Goal: Information Seeking & Learning: Learn about a topic

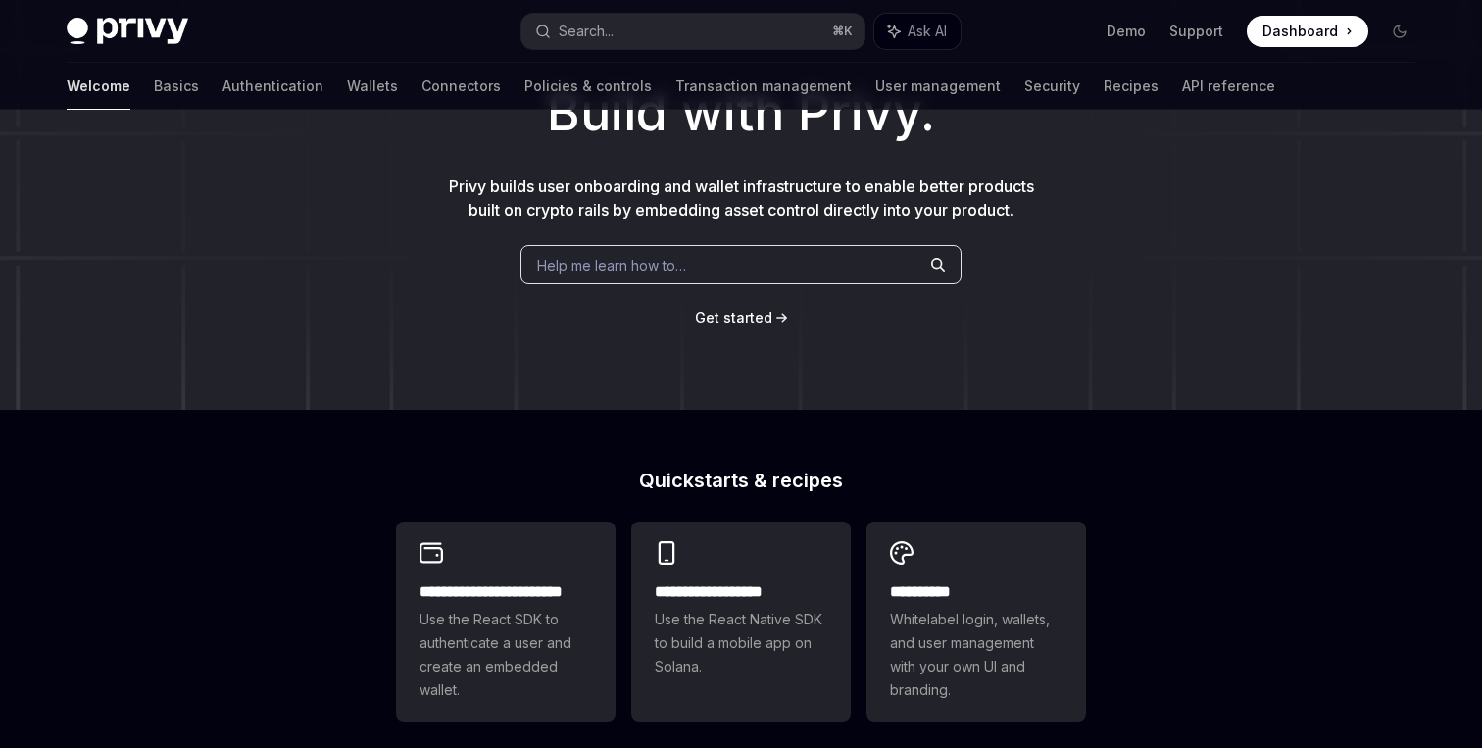
scroll to position [94, 0]
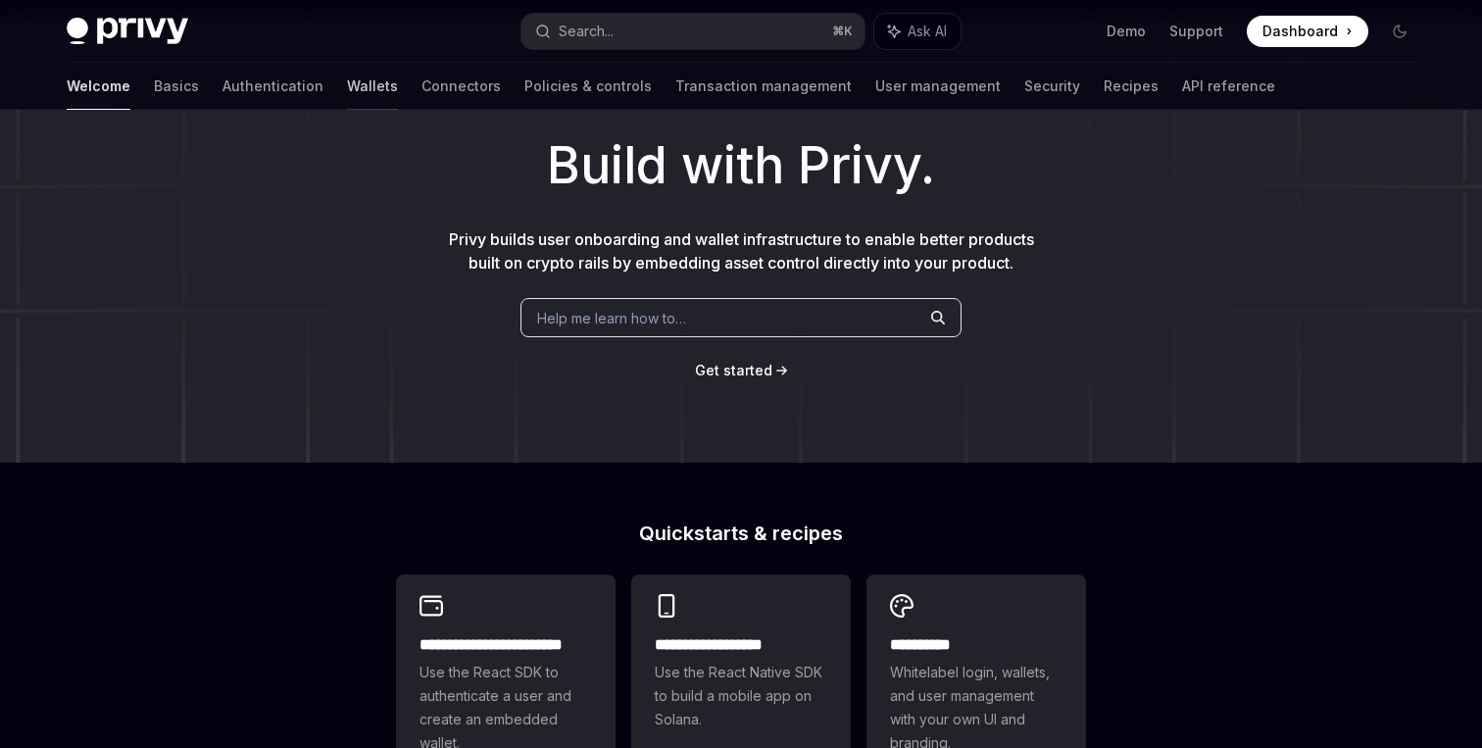
click at [347, 88] on link "Wallets" at bounding box center [372, 86] width 51 height 47
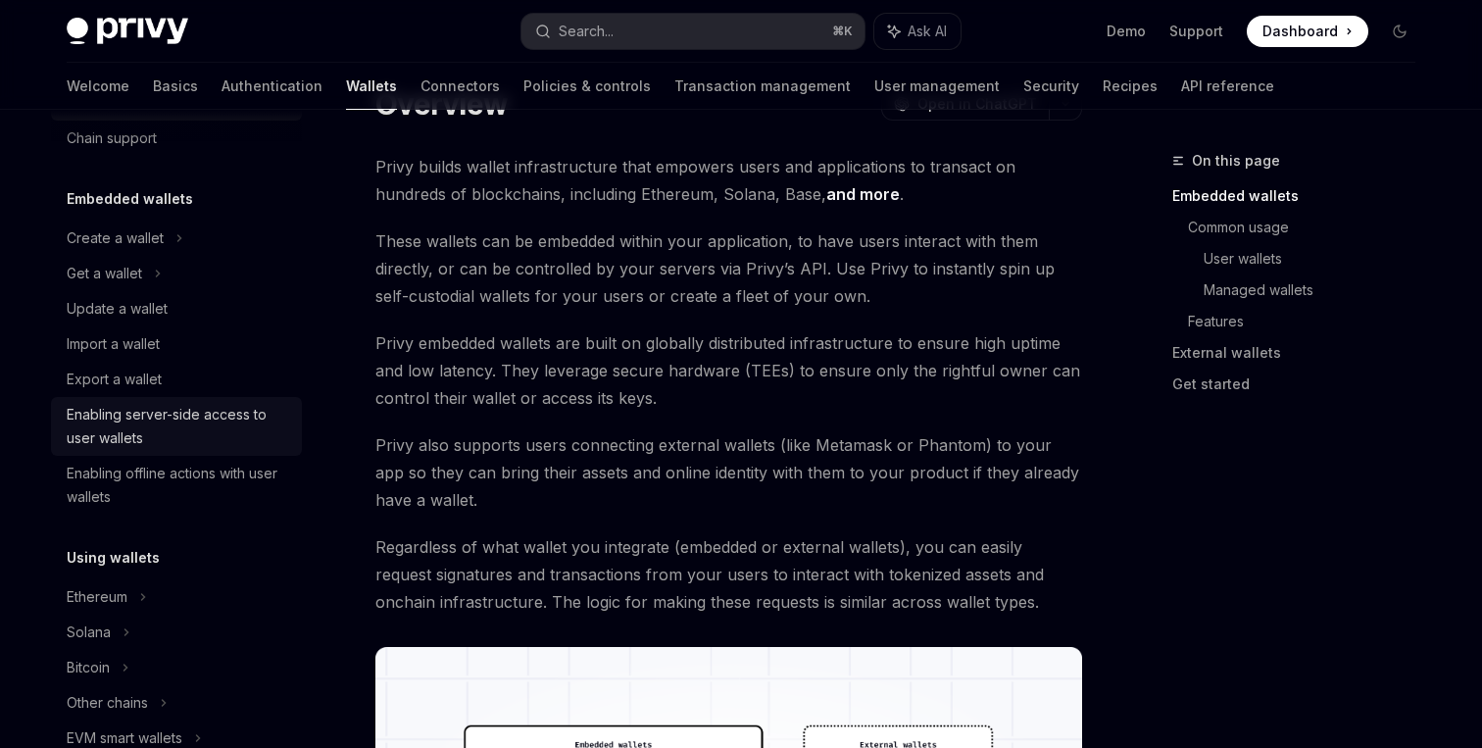
scroll to position [78, 0]
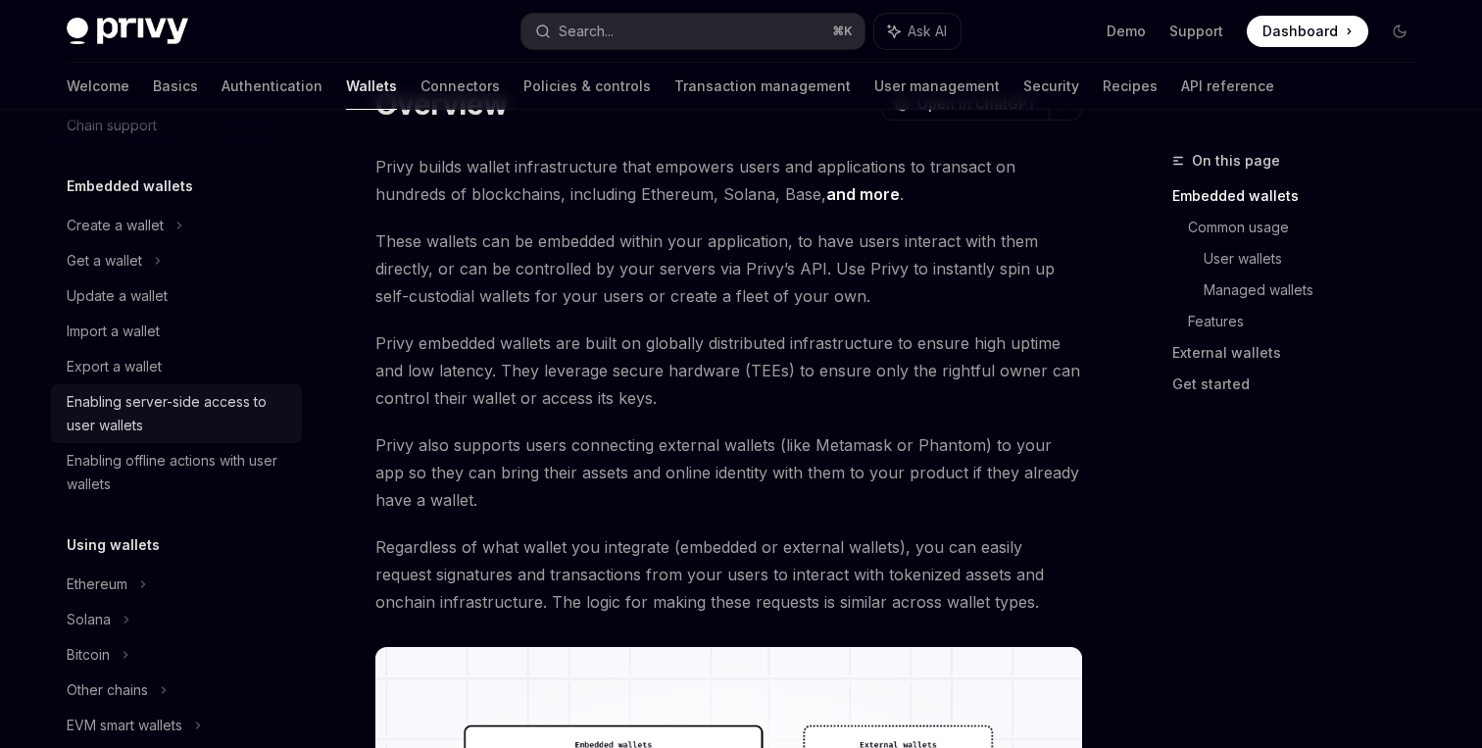
click at [215, 411] on div "Enabling server-side access to user wallets" at bounding box center [178, 413] width 223 height 47
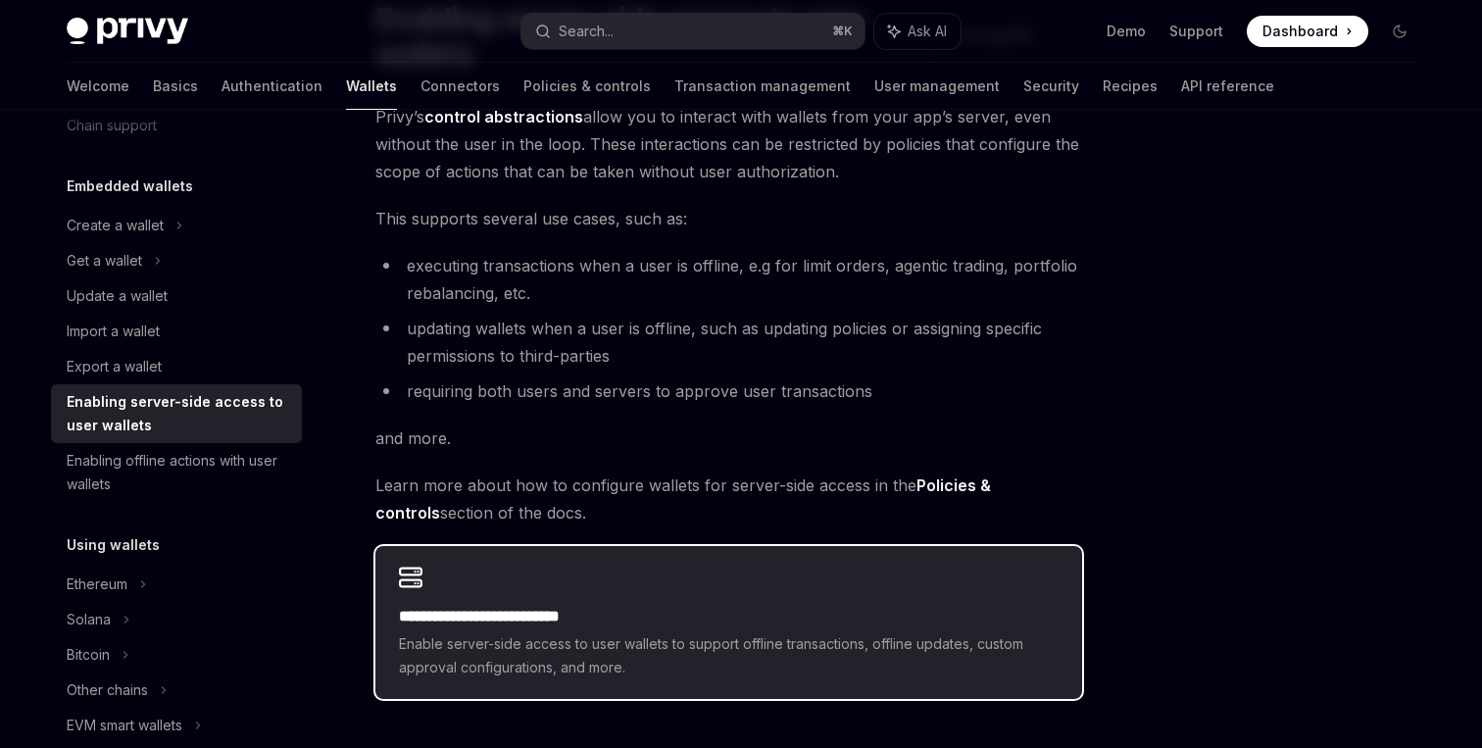
scroll to position [215, 0]
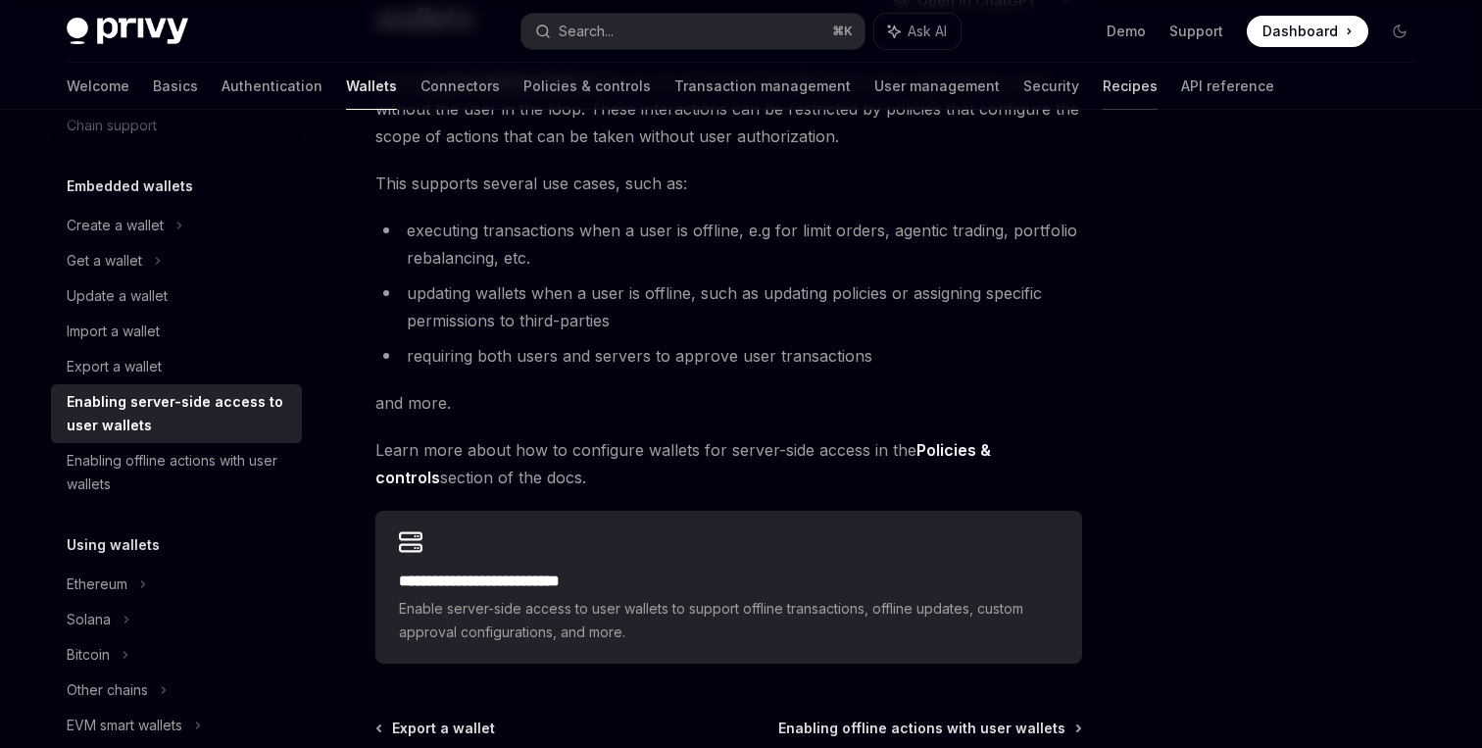
click at [1102, 84] on link "Recipes" at bounding box center [1129, 86] width 55 height 47
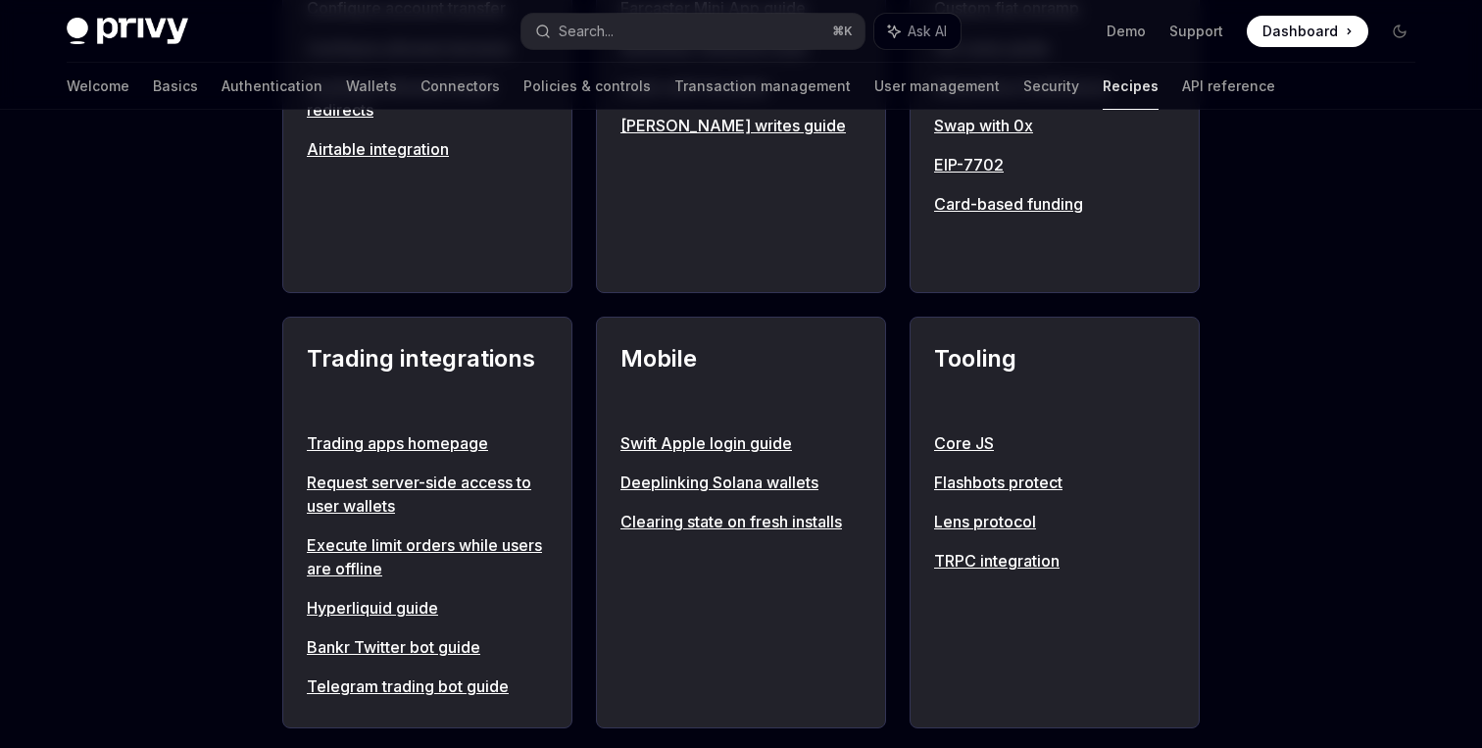
scroll to position [1449, 0]
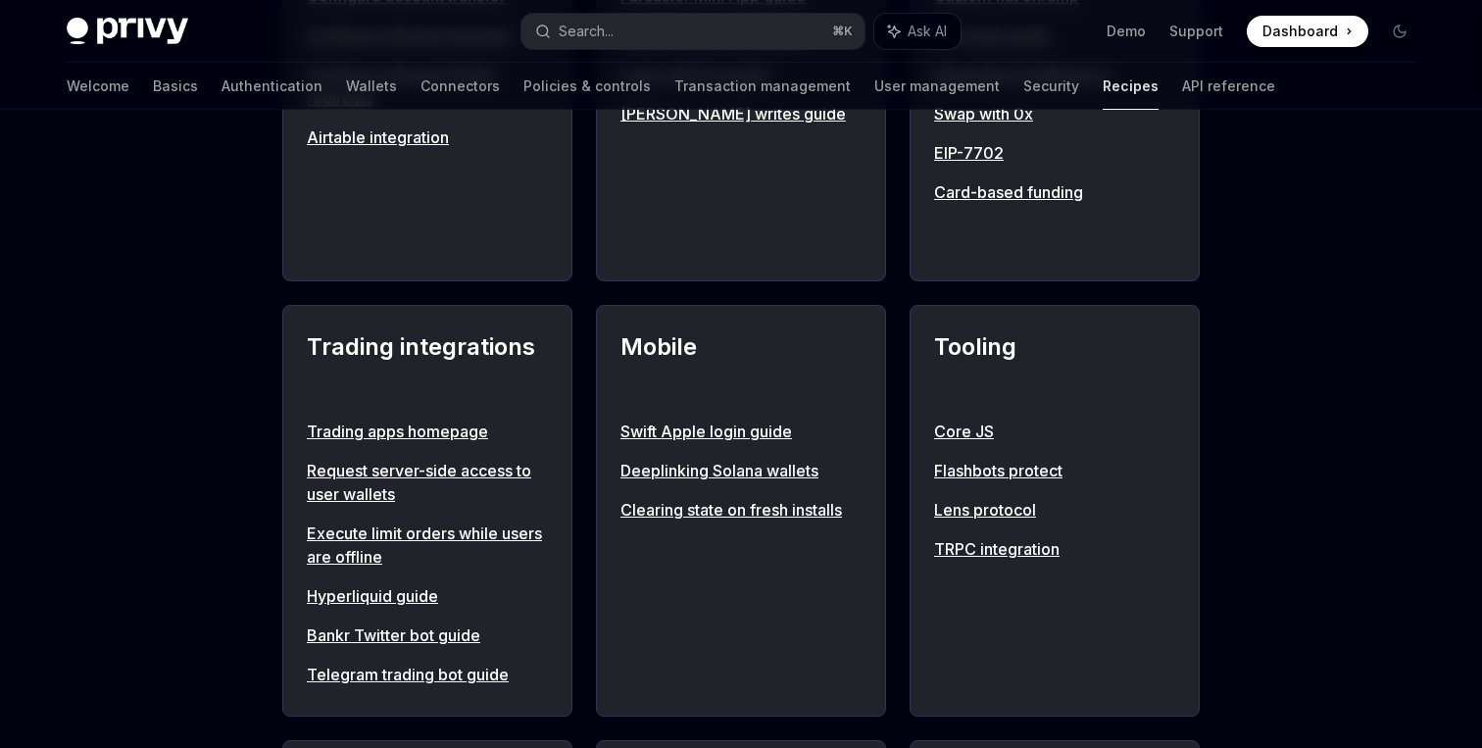
click at [485, 532] on link "Execute limit orders while users are offline" at bounding box center [427, 544] width 241 height 47
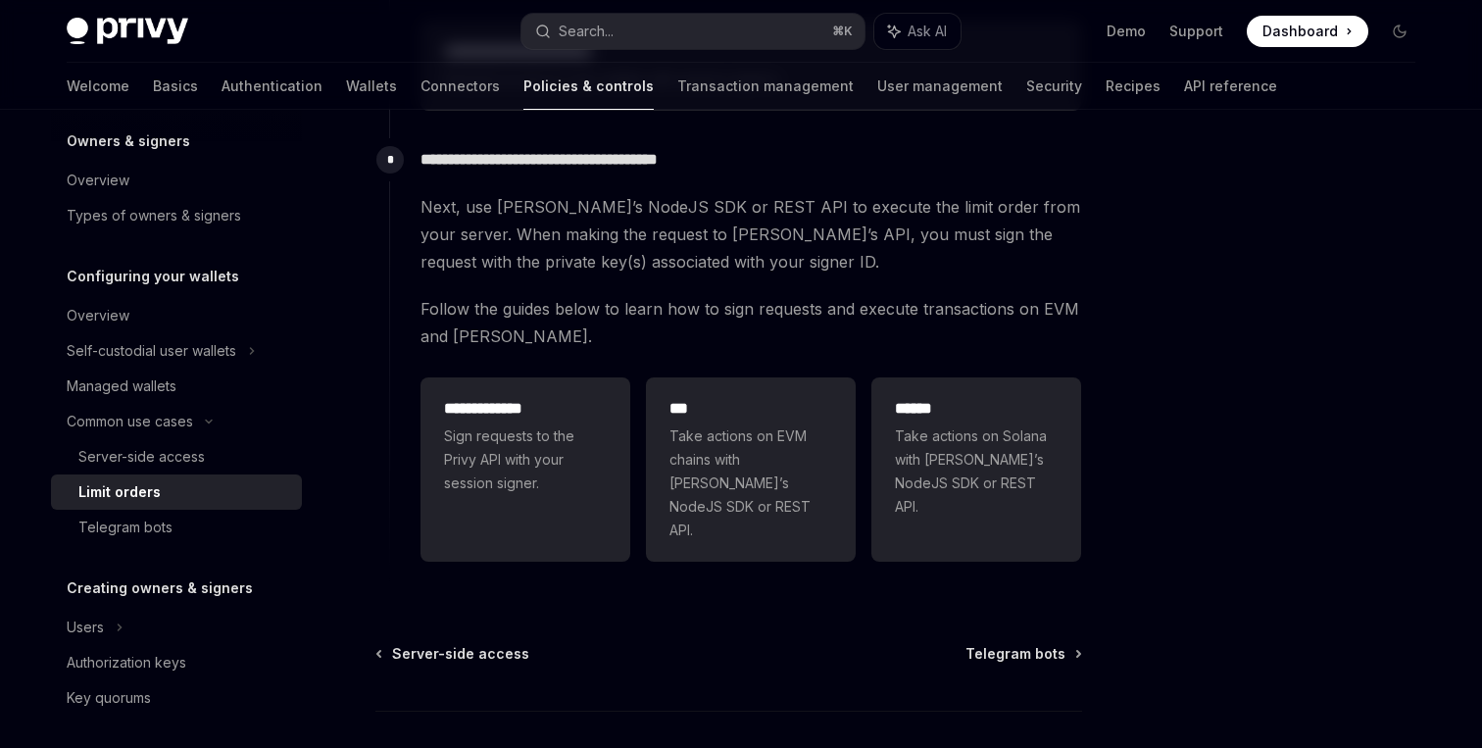
scroll to position [609, 0]
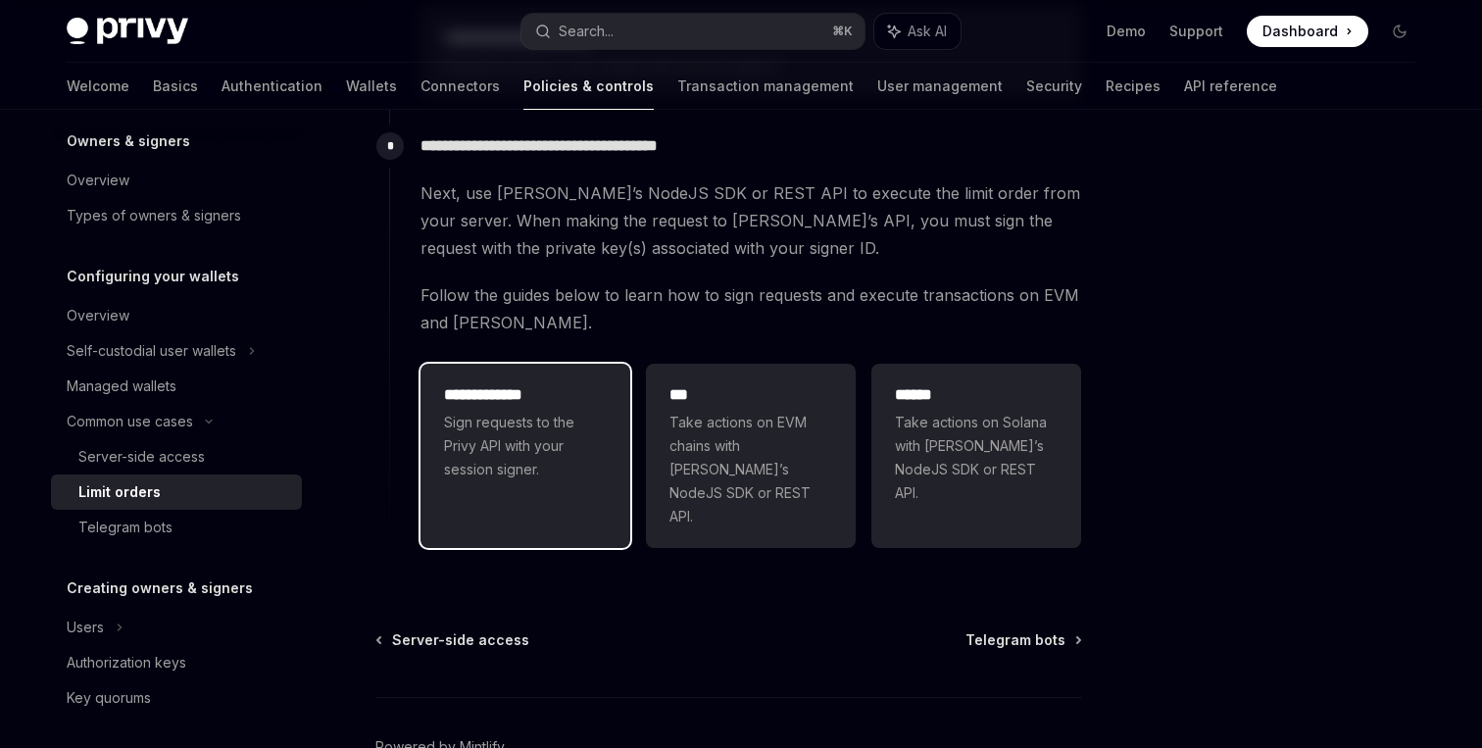
click at [591, 472] on span "Sign requests to the Privy API with your session signer." at bounding box center [525, 446] width 163 height 71
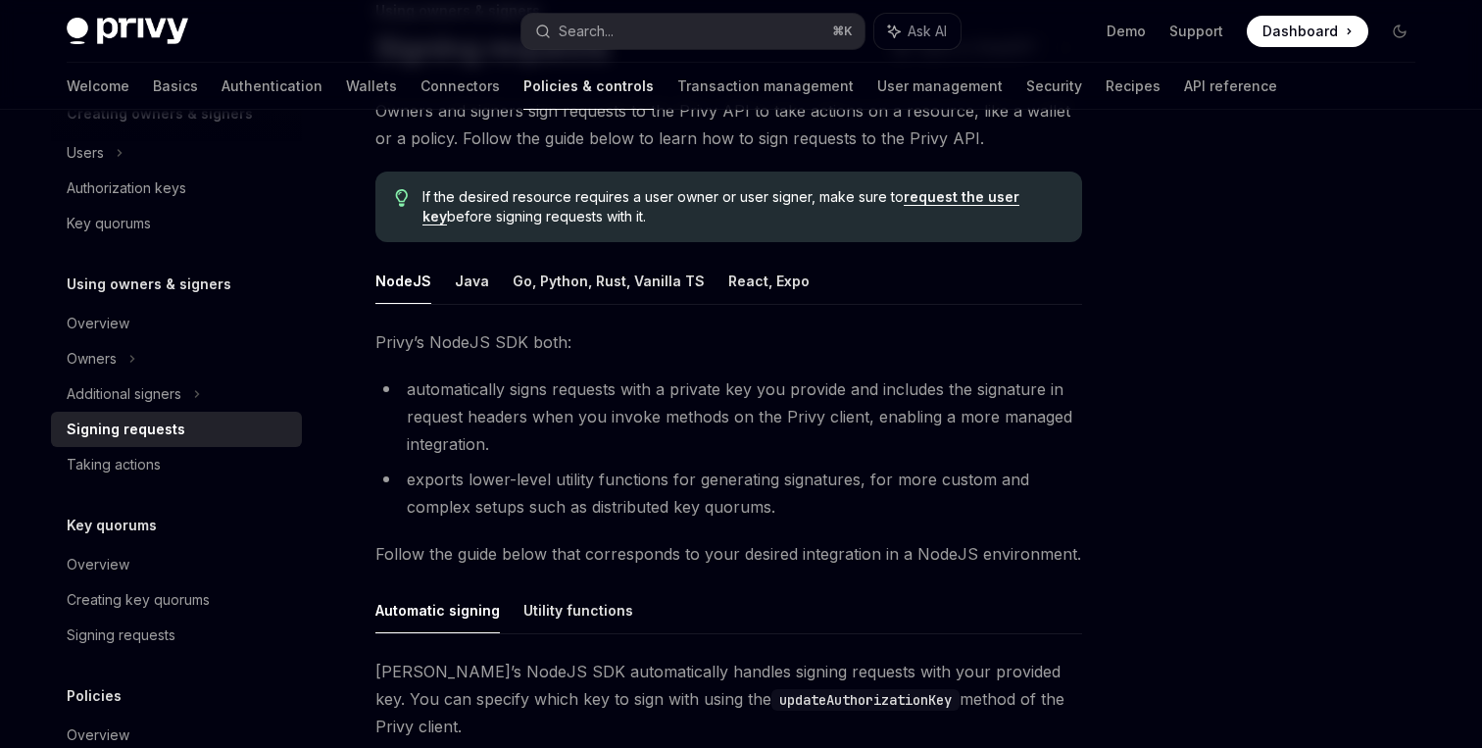
scroll to position [73, 0]
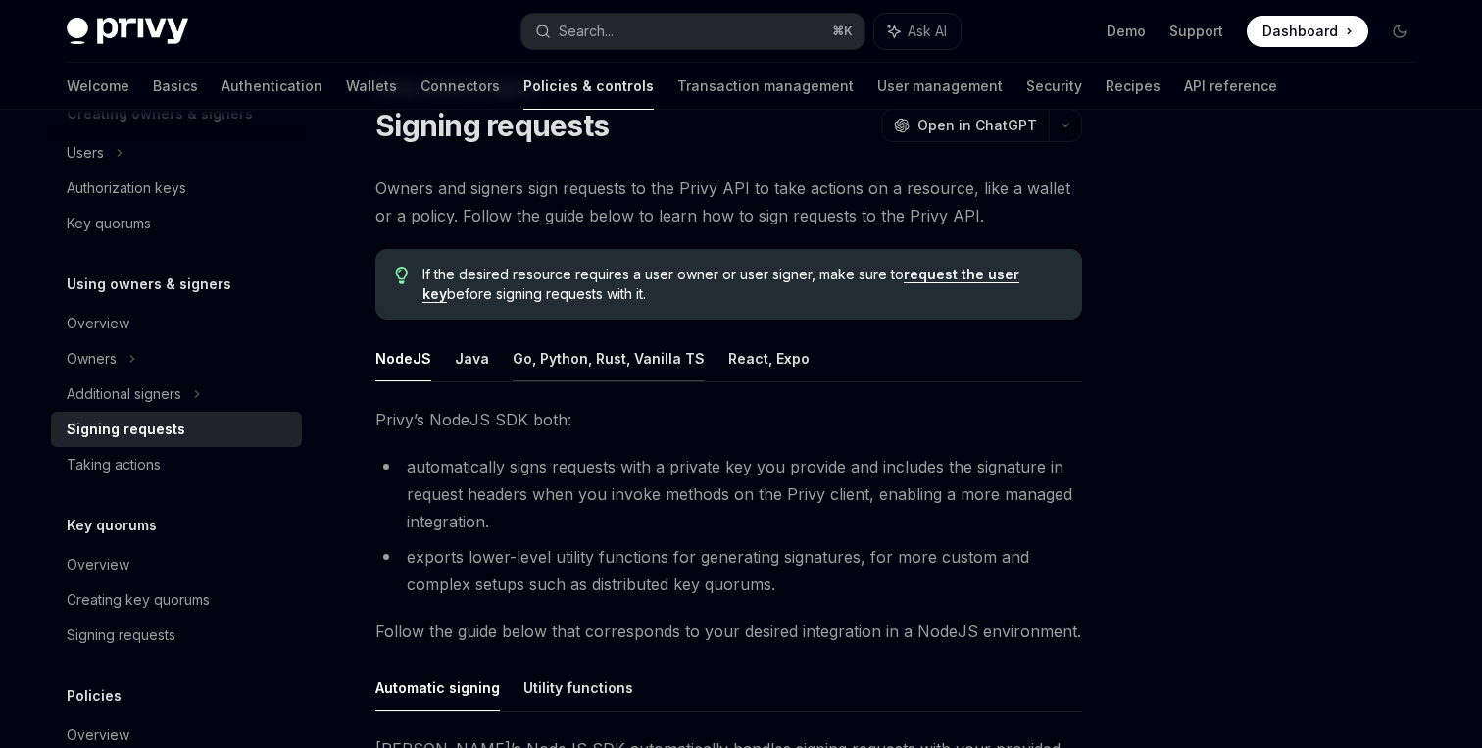
click at [622, 369] on button "Go, Python, Rust, Vanilla TS" at bounding box center [608, 358] width 192 height 46
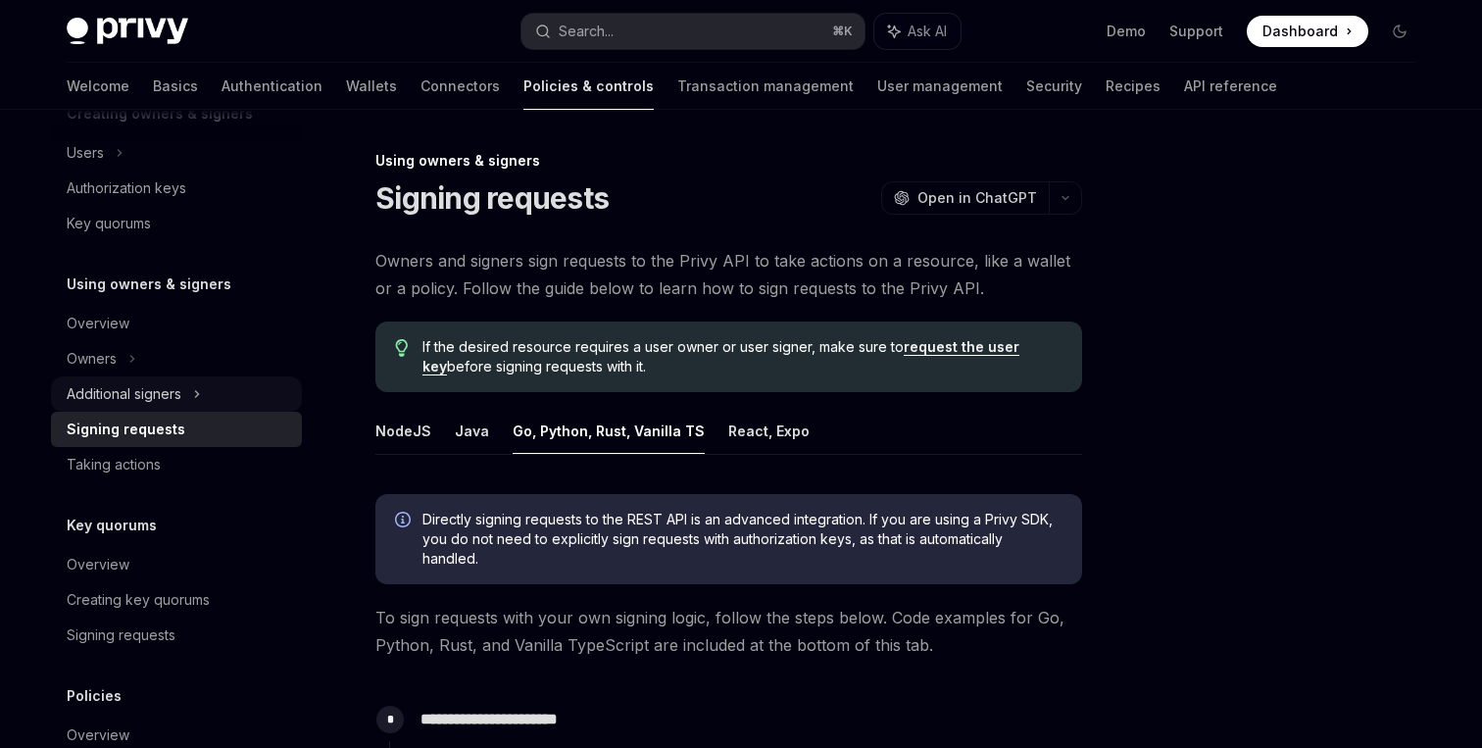
click at [199, 392] on icon at bounding box center [197, 394] width 3 height 6
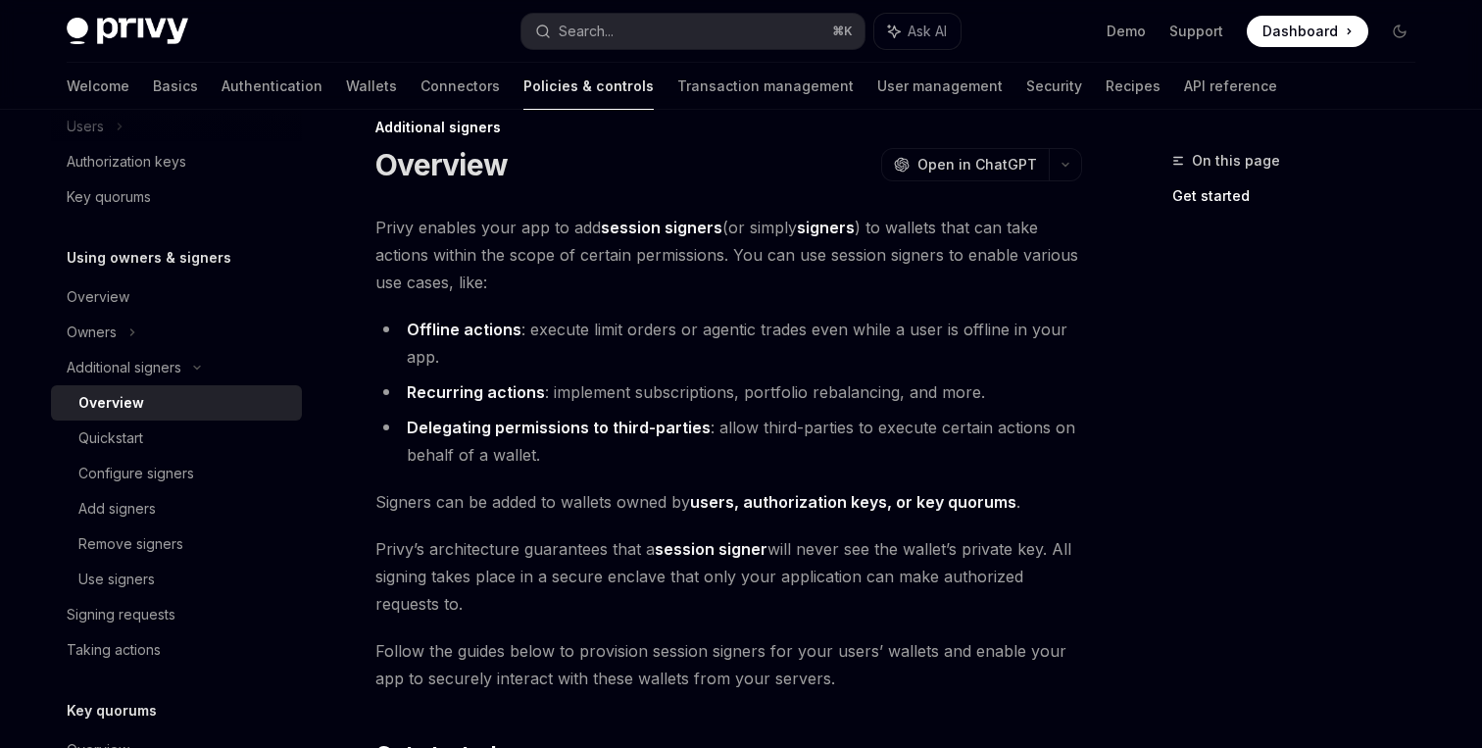
scroll to position [38, 0]
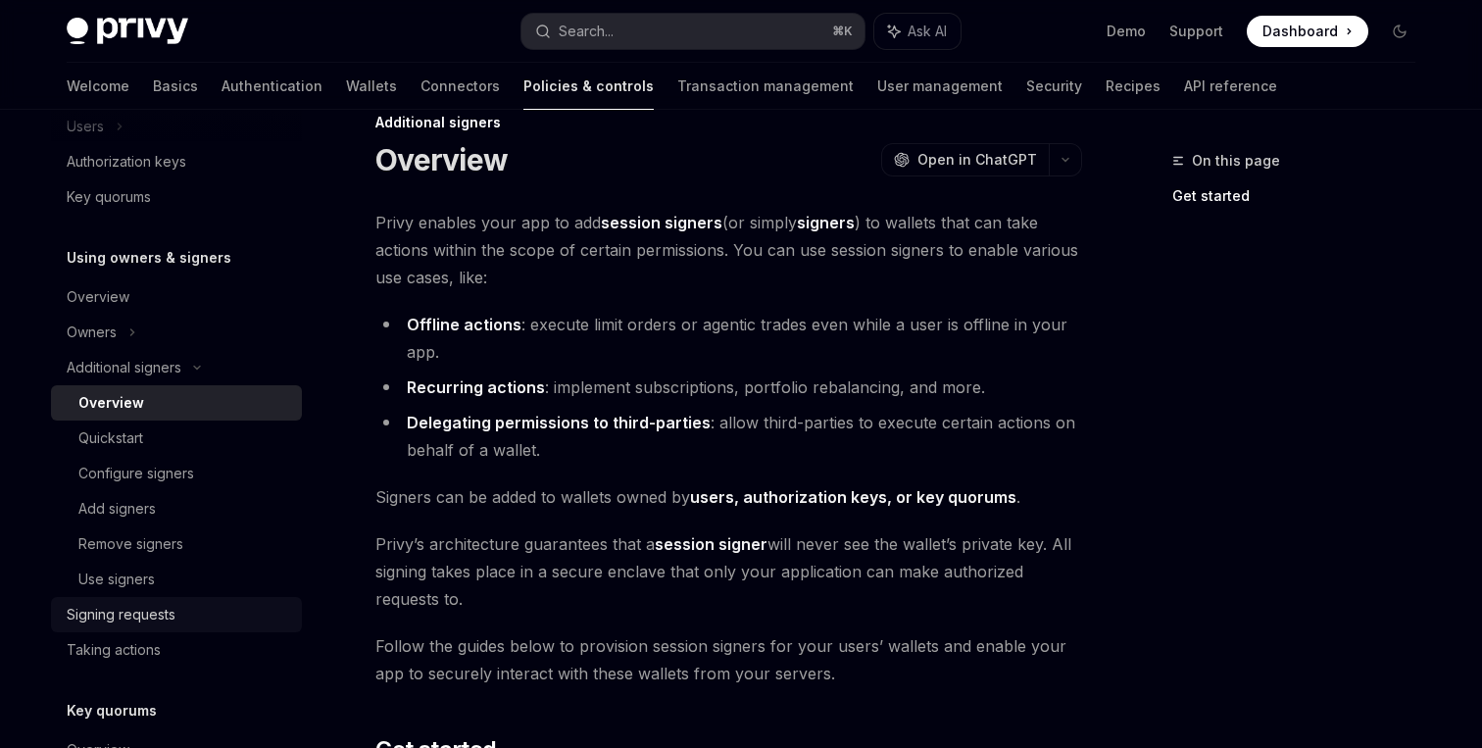
click at [193, 617] on div "Signing requests" at bounding box center [178, 615] width 223 height 24
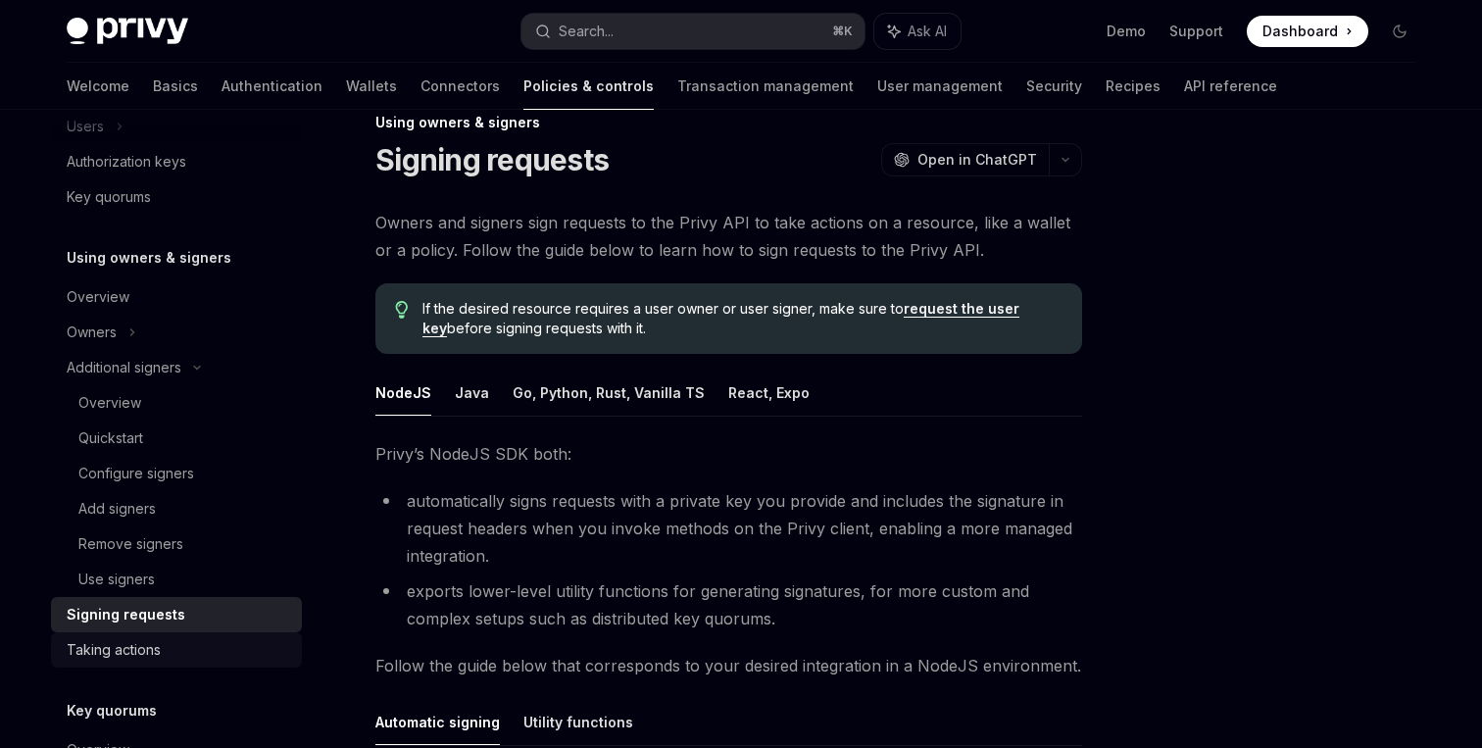
click at [191, 654] on div "Taking actions" at bounding box center [178, 650] width 223 height 24
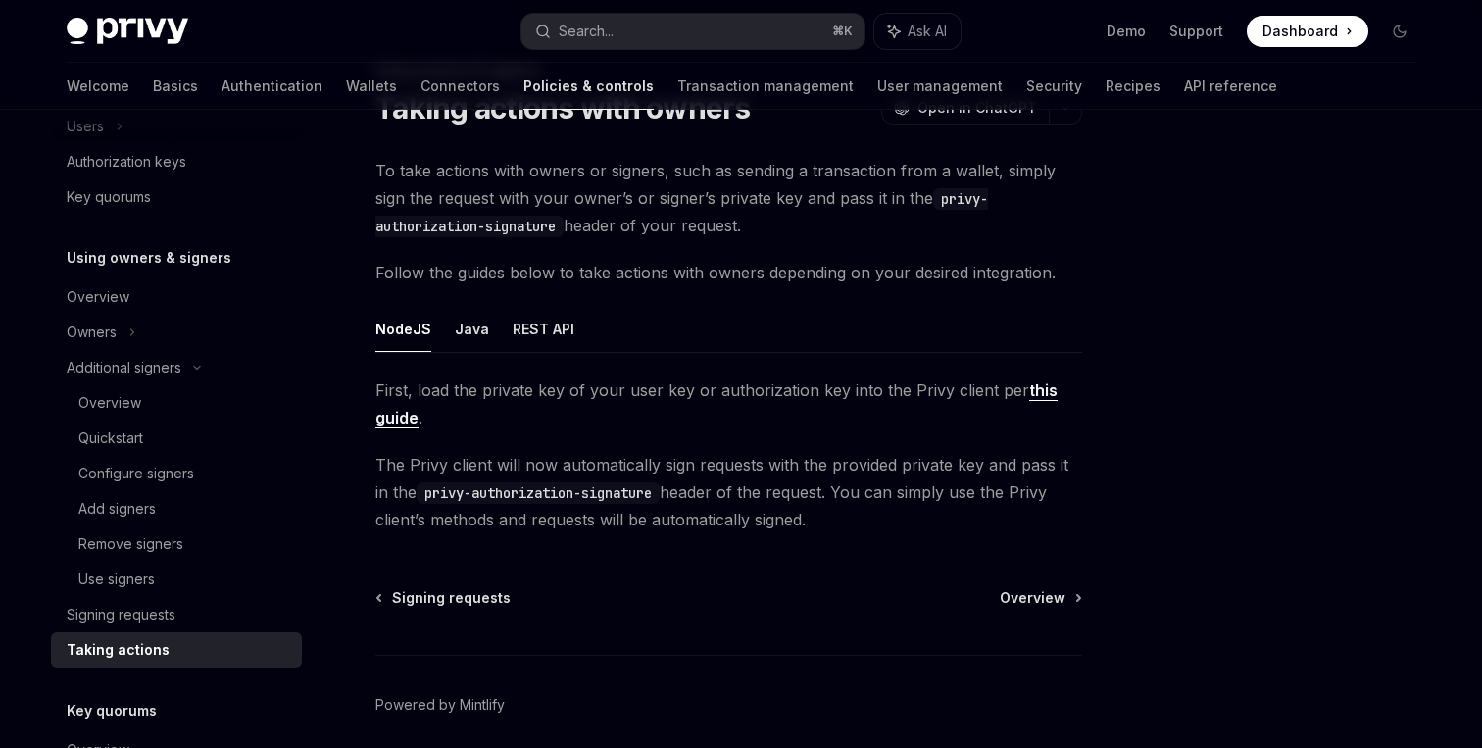
scroll to position [92, 0]
click at [557, 336] on button "REST API" at bounding box center [543, 327] width 62 height 46
type textarea "*"
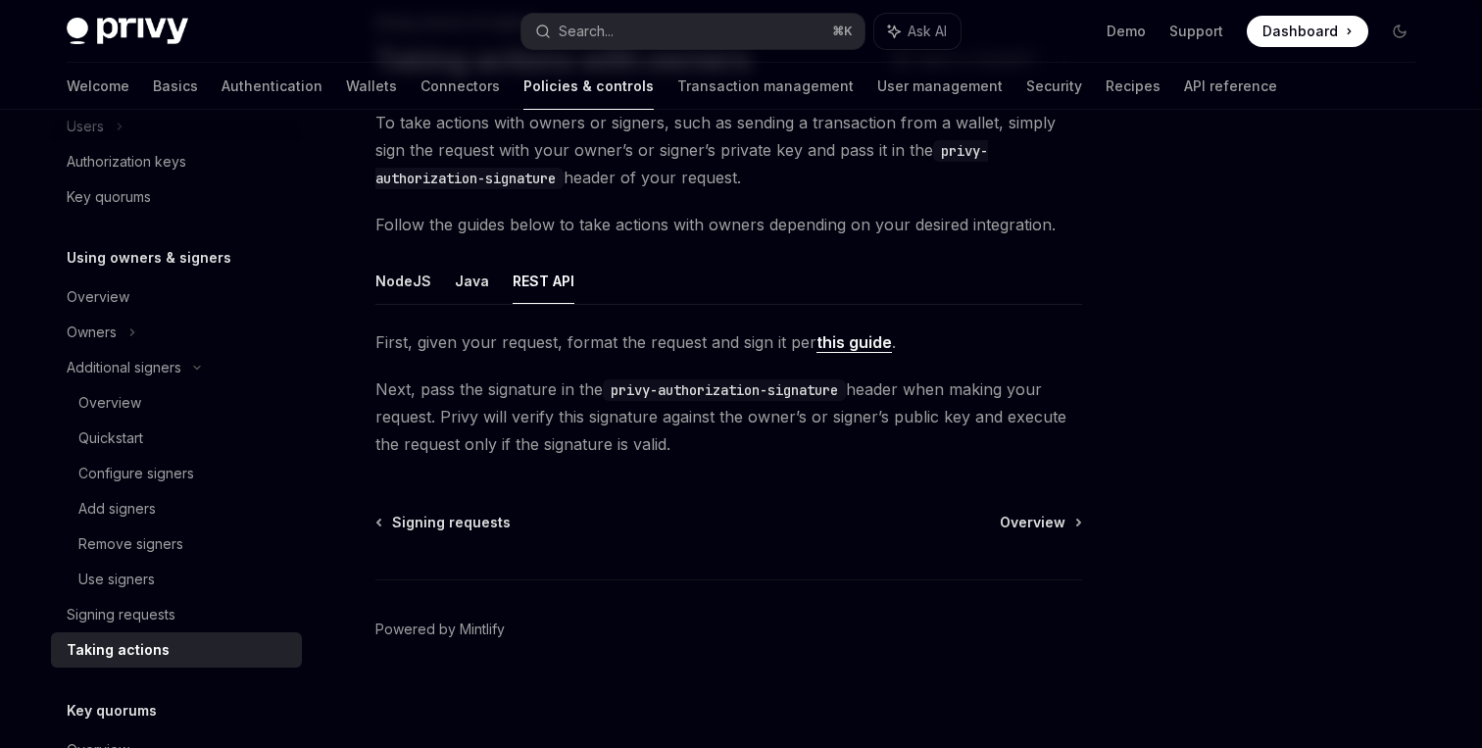
scroll to position [139, 0]
click at [616, 42] on button "Search... ⌘ K" at bounding box center [692, 31] width 343 height 35
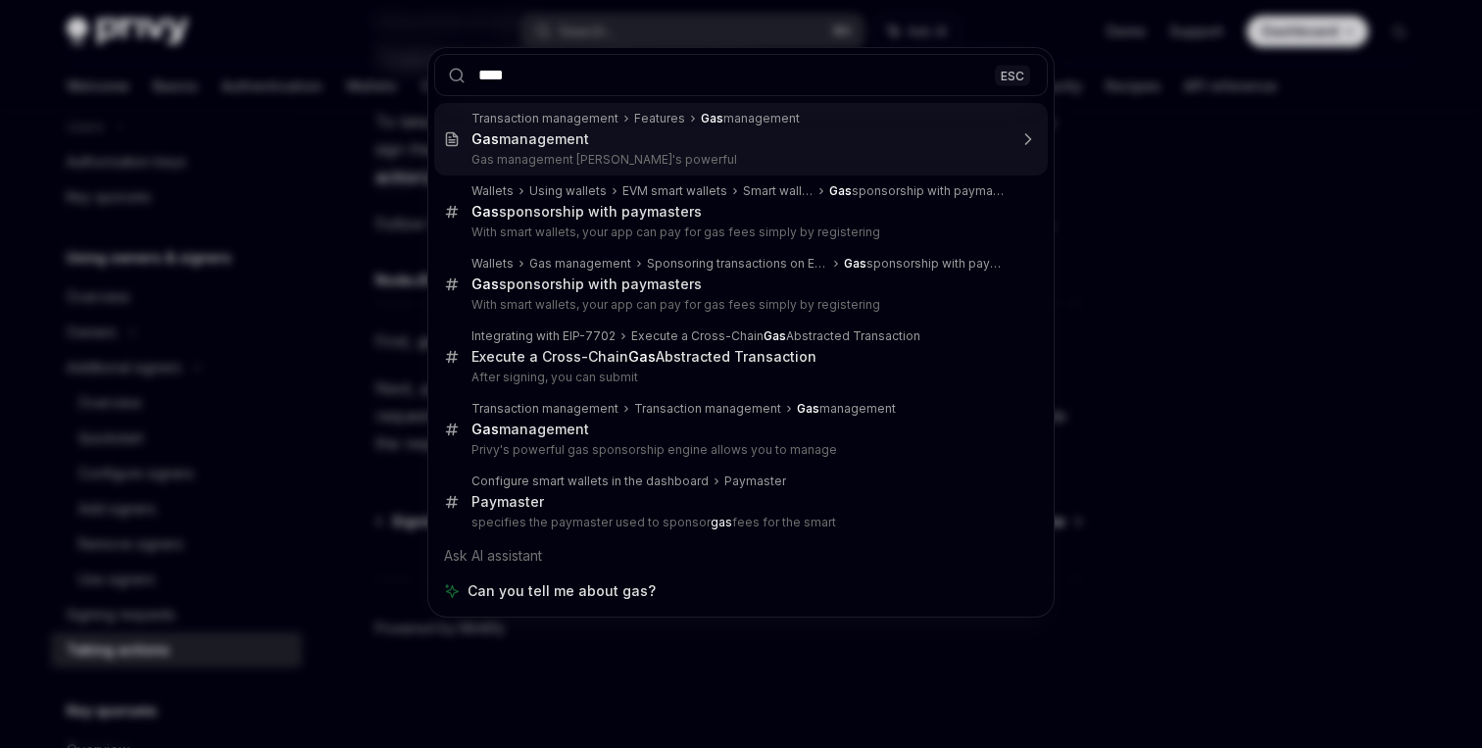
type input "*****"
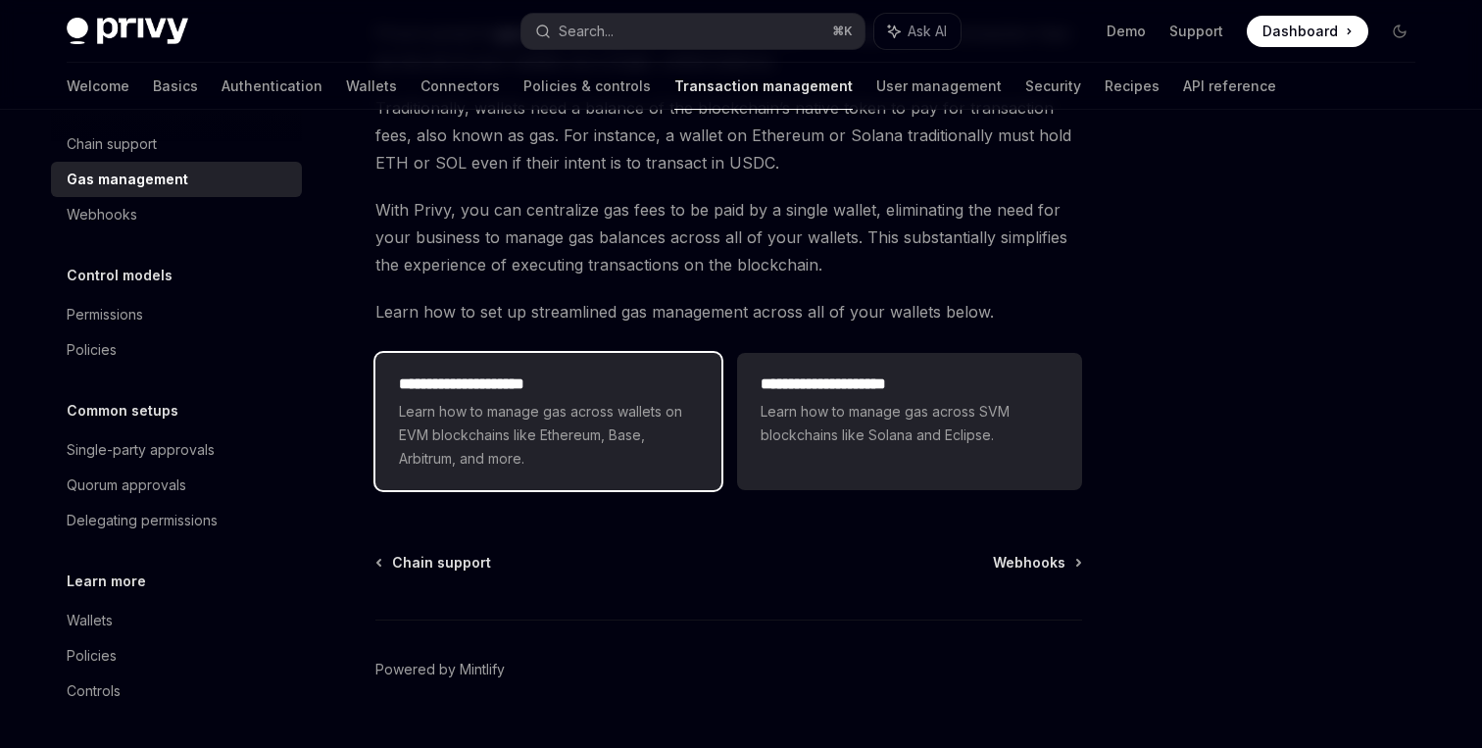
scroll to position [253, 0]
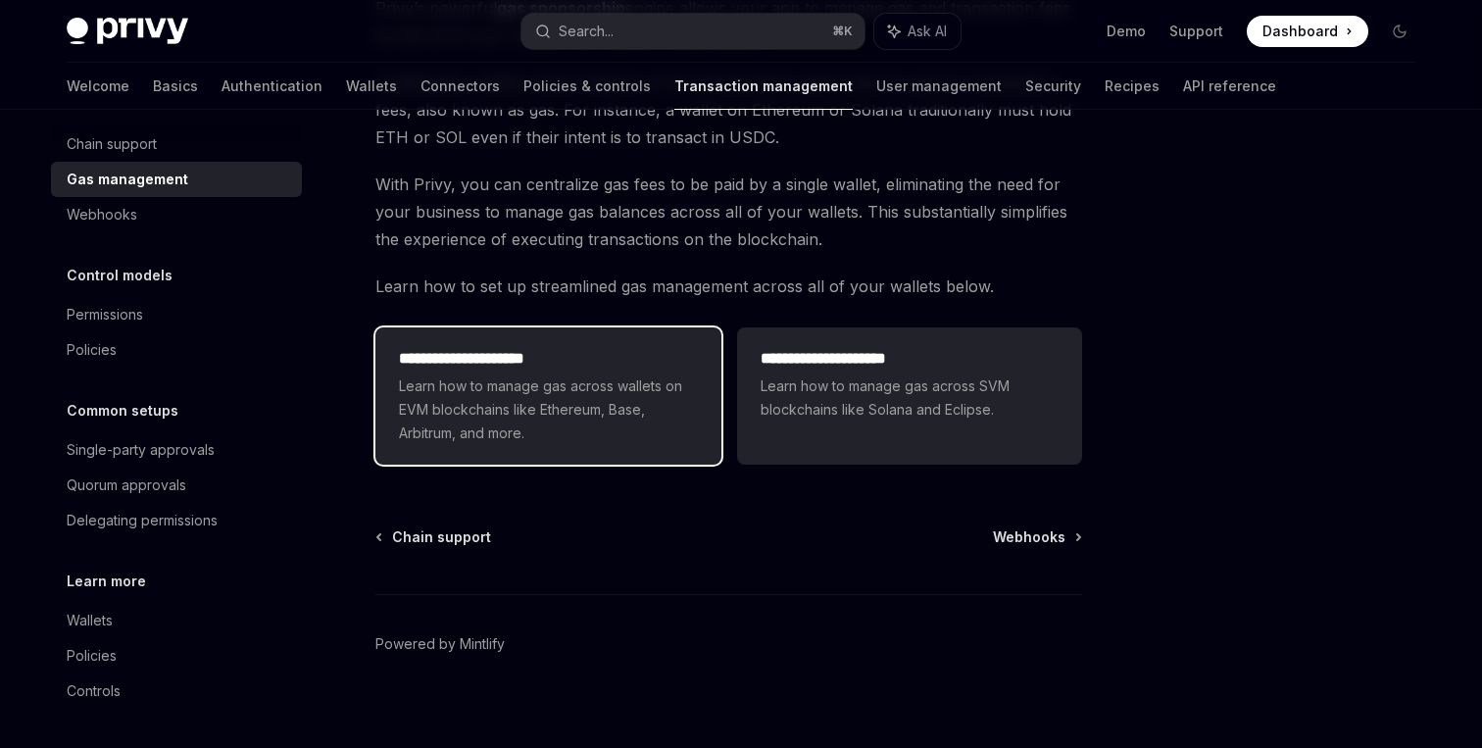
click at [596, 382] on span "Learn how to manage gas across wallets on EVM blockchains like Ethereum, Base, …" at bounding box center [548, 409] width 298 height 71
type textarea "*"
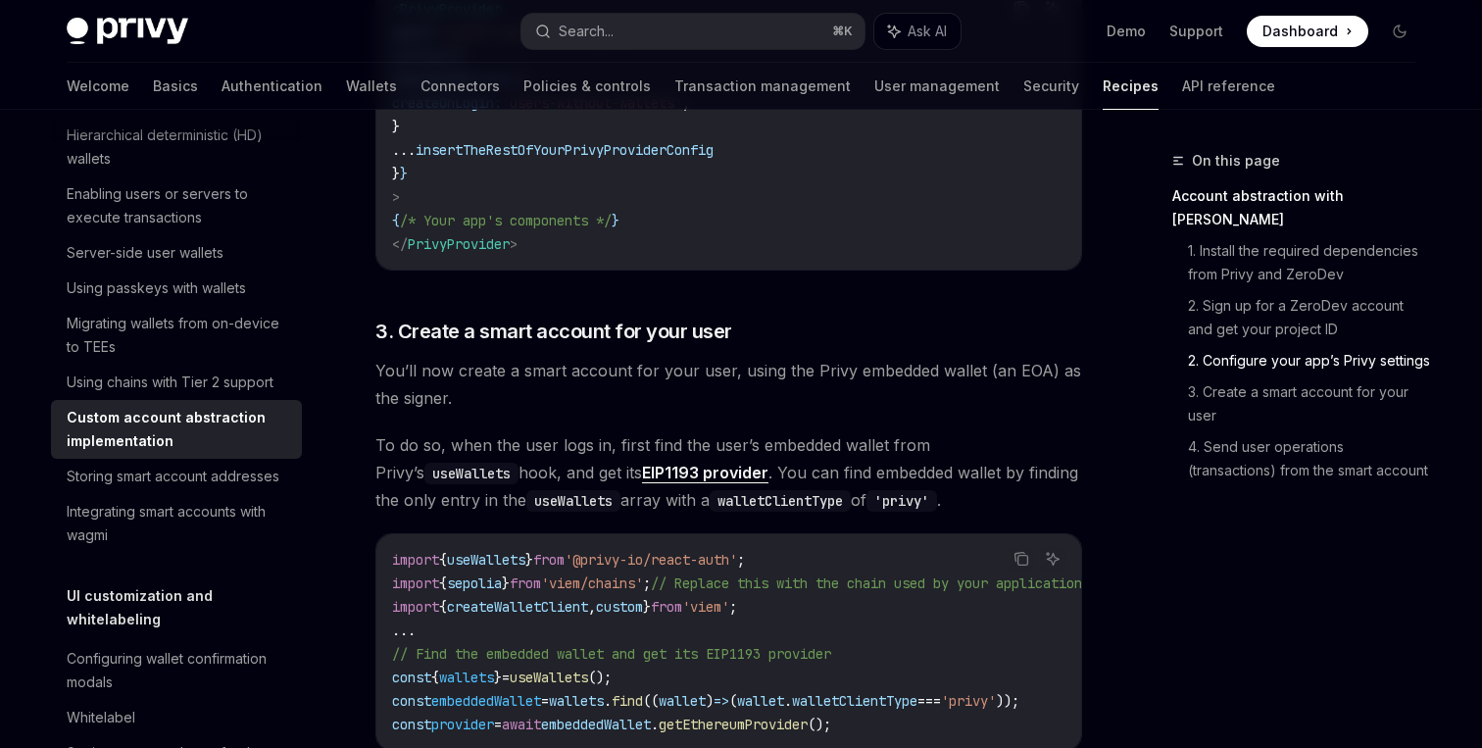
scroll to position [1660, 0]
